Goal: Transaction & Acquisition: Purchase product/service

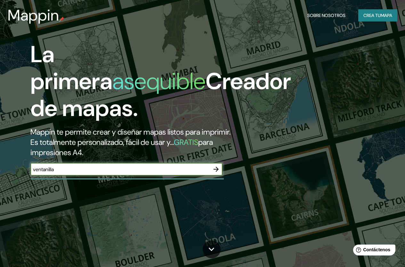
type input "ventanilla"
click at [216, 173] on icon "button" at bounding box center [216, 169] width 8 height 8
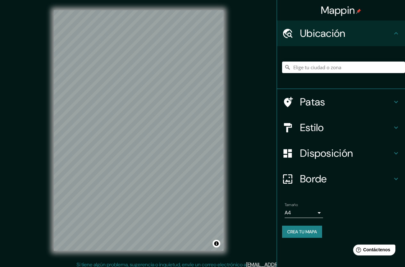
click at [51, 134] on div "© Mapbox © OpenStreetMap Improve this map" at bounding box center [139, 130] width 190 height 260
click at [93, 250] on div "© Mapbox © OpenStreetMap Improve this map" at bounding box center [139, 130] width 190 height 260
click at [244, 140] on div "Mappin Ubicación Patas Estilo Disposición Borde Elige un borde. Consejo : puede…" at bounding box center [202, 135] width 405 height 271
click at [327, 69] on input "Elige tu ciudad o zona" at bounding box center [343, 67] width 123 height 12
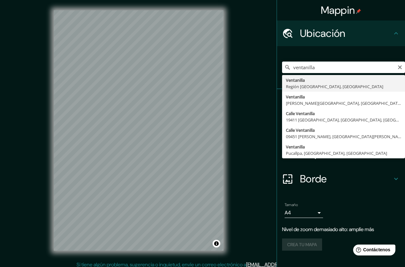
type input "Ventanilla, [GEOGRAPHIC_DATA], [GEOGRAPHIC_DATA]"
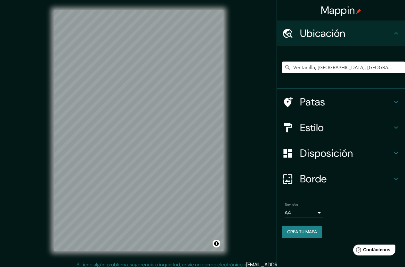
click at [323, 129] on font "Estilo" at bounding box center [312, 127] width 24 height 13
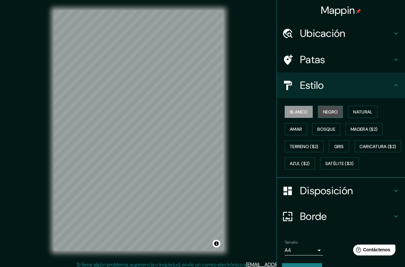
click at [325, 111] on font "Negro" at bounding box center [330, 112] width 15 height 6
click at [353, 111] on font "Natural" at bounding box center [362, 112] width 19 height 6
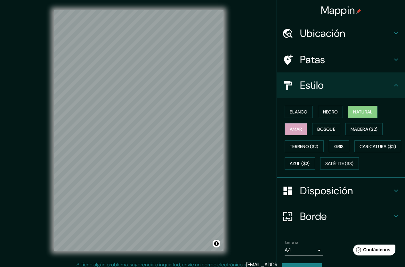
click at [298, 128] on button "Amar" at bounding box center [295, 129] width 22 height 12
click at [323, 127] on font "Bosque" at bounding box center [326, 129] width 18 height 6
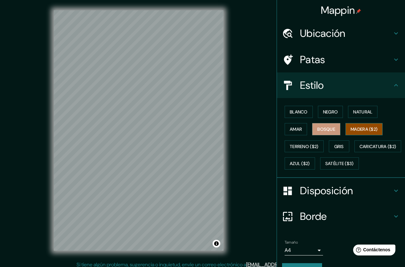
click at [359, 125] on font "Madera ($2)" at bounding box center [363, 129] width 27 height 8
click at [336, 150] on font "Gris" at bounding box center [339, 146] width 10 height 8
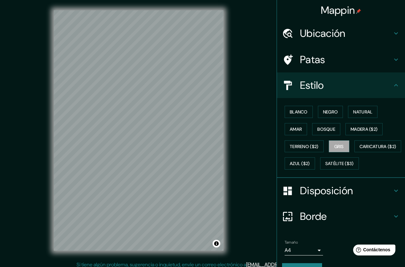
click at [392, 84] on icon at bounding box center [396, 85] width 8 height 8
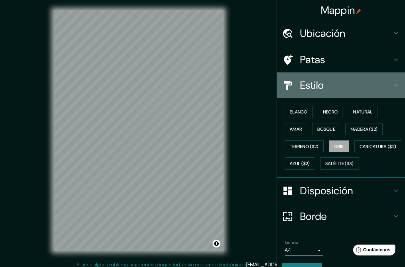
click at [393, 84] on icon at bounding box center [396, 85] width 8 height 8
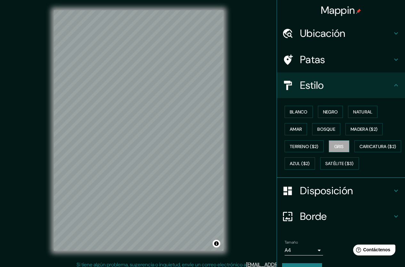
click at [394, 192] on icon at bounding box center [396, 190] width 4 height 2
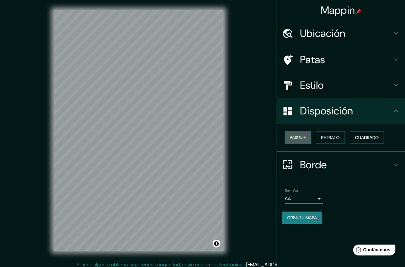
click at [305, 138] on font "Paisaje" at bounding box center [298, 137] width 16 height 6
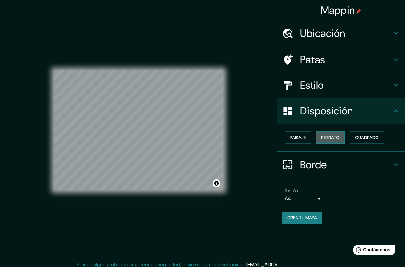
click at [338, 138] on font "Retrato" at bounding box center [330, 137] width 19 height 6
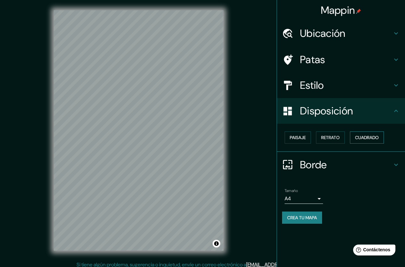
click at [363, 137] on font "Cuadrado" at bounding box center [367, 137] width 24 height 6
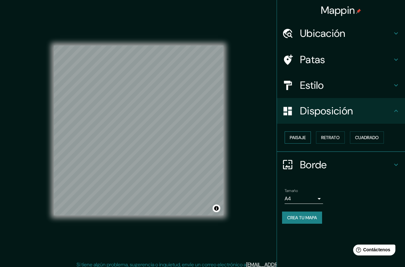
click at [305, 138] on font "Paisaje" at bounding box center [298, 137] width 16 height 6
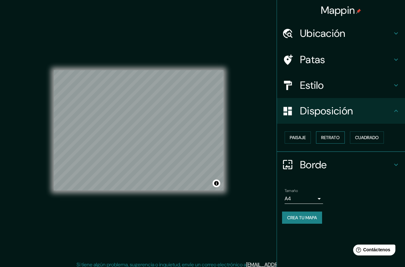
click at [333, 137] on font "Retrato" at bounding box center [330, 137] width 19 height 6
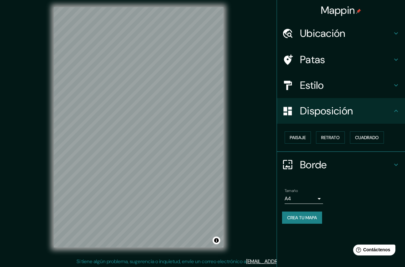
scroll to position [4, 0]
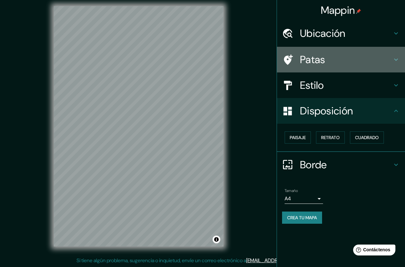
click at [339, 64] on h4 "Patas" at bounding box center [346, 59] width 92 height 13
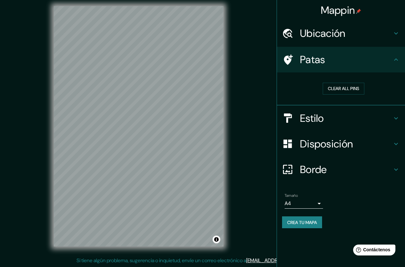
click at [319, 37] on font "Ubicación" at bounding box center [322, 33] width 45 height 13
